Goal: Information Seeking & Learning: Learn about a topic

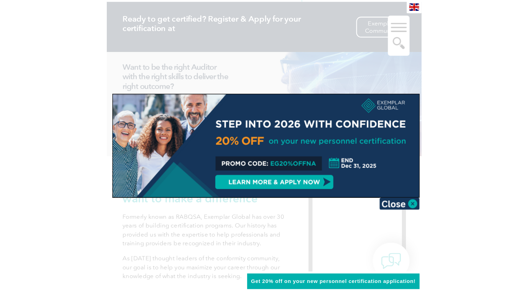
scroll to position [70, 0]
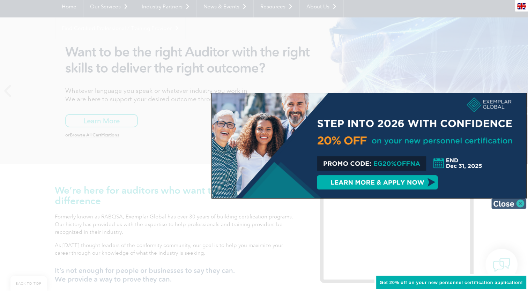
click at [274, 202] on img at bounding box center [508, 203] width 35 height 10
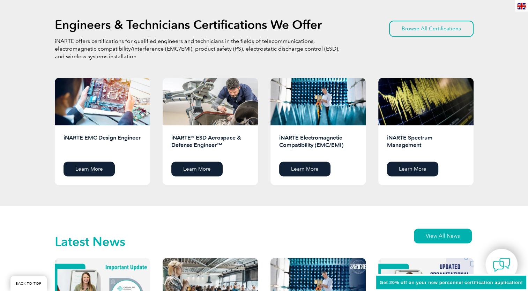
scroll to position [713, 0]
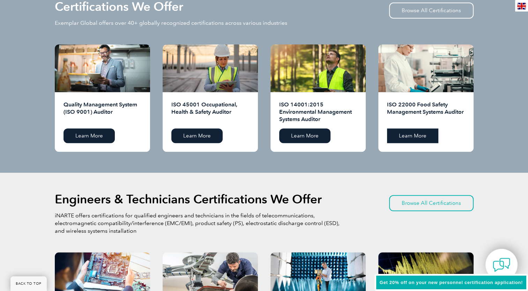
click at [274, 135] on link "Learn More" at bounding box center [412, 135] width 51 height 15
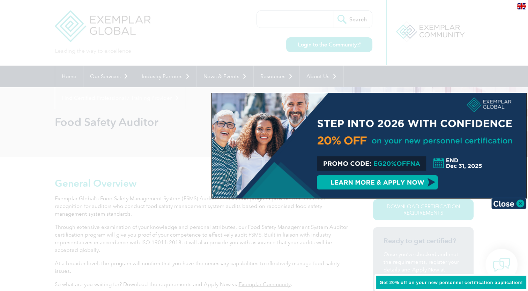
click at [509, 203] on img at bounding box center [508, 203] width 35 height 10
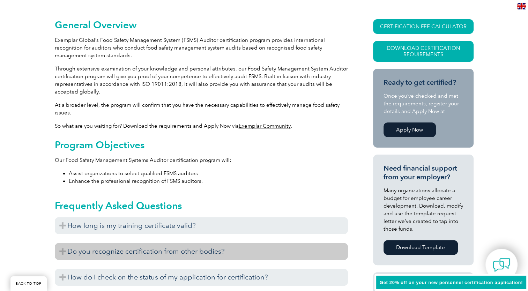
scroll to position [174, 0]
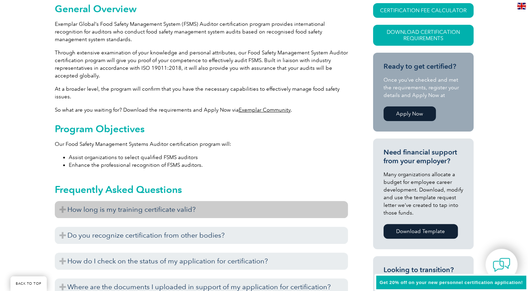
click at [109, 210] on h3 "How long is my training certificate valid?" at bounding box center [201, 209] width 293 height 17
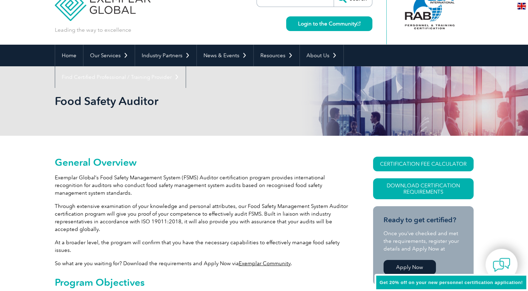
scroll to position [0, 0]
